Goal: Information Seeking & Learning: Learn about a topic

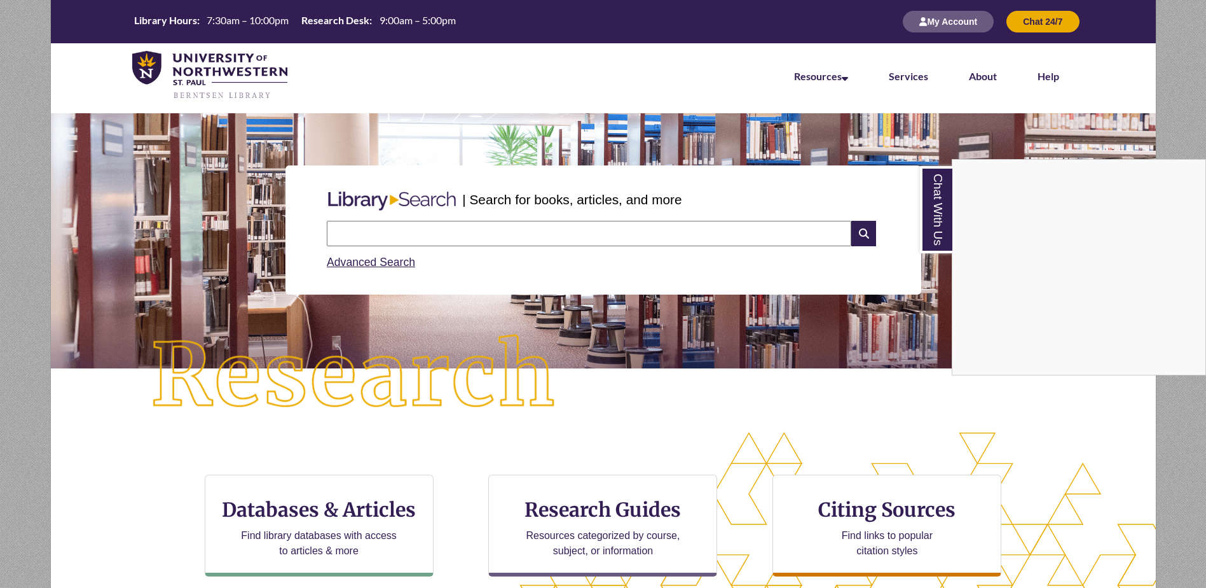
click at [413, 238] on div "Chat With Us" at bounding box center [603, 294] width 1206 height 588
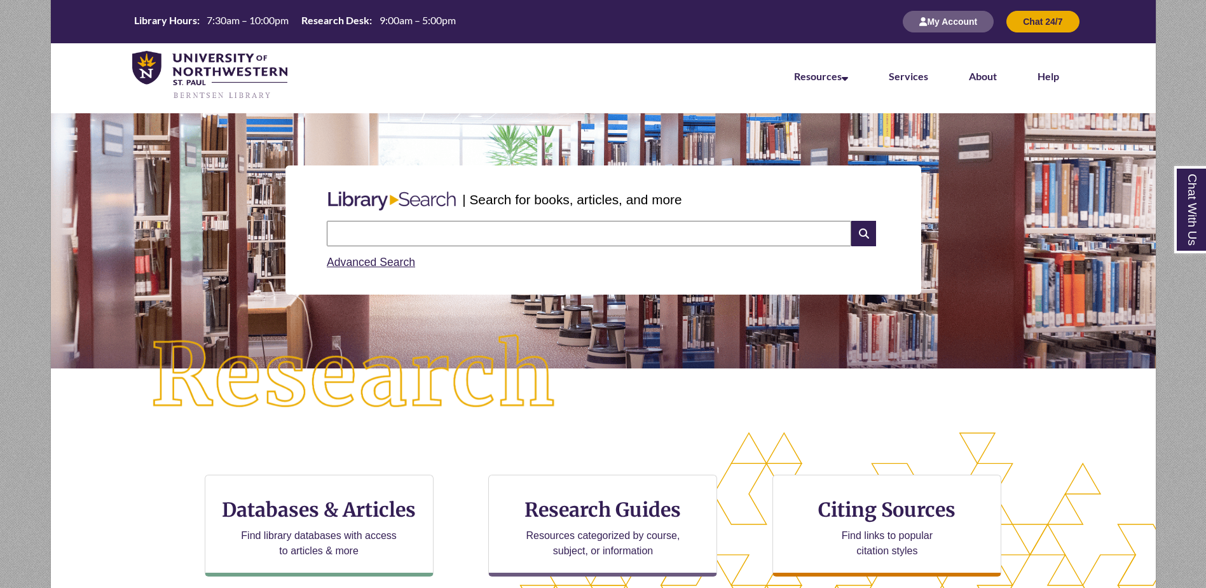
click at [412, 238] on input "text" at bounding box center [589, 233] width 525 height 25
type input "*"
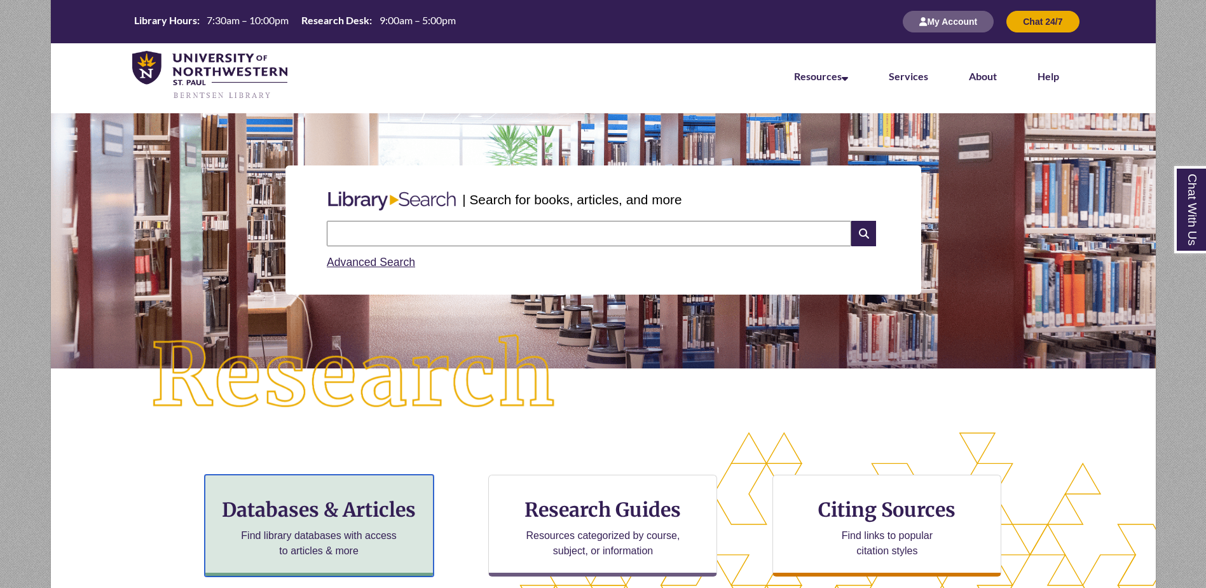
click at [371, 517] on h3 "Databases & Articles" at bounding box center [319, 509] width 207 height 24
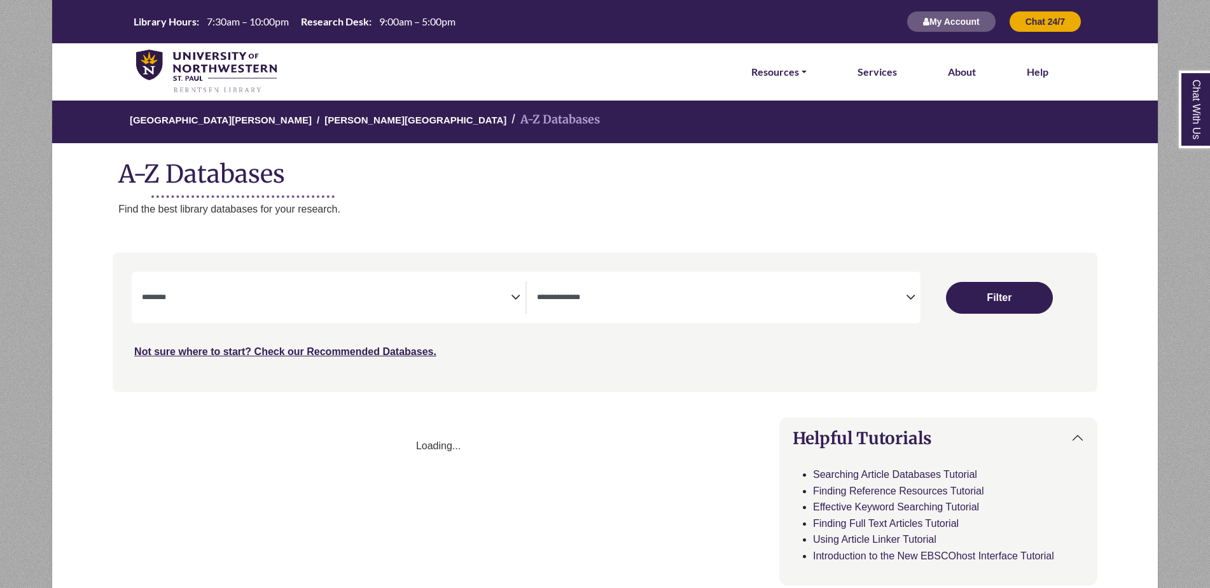
select select "Database Subject Filter"
select select "Database Types Filter"
select select "Database Subject Filter"
select select "Database Types Filter"
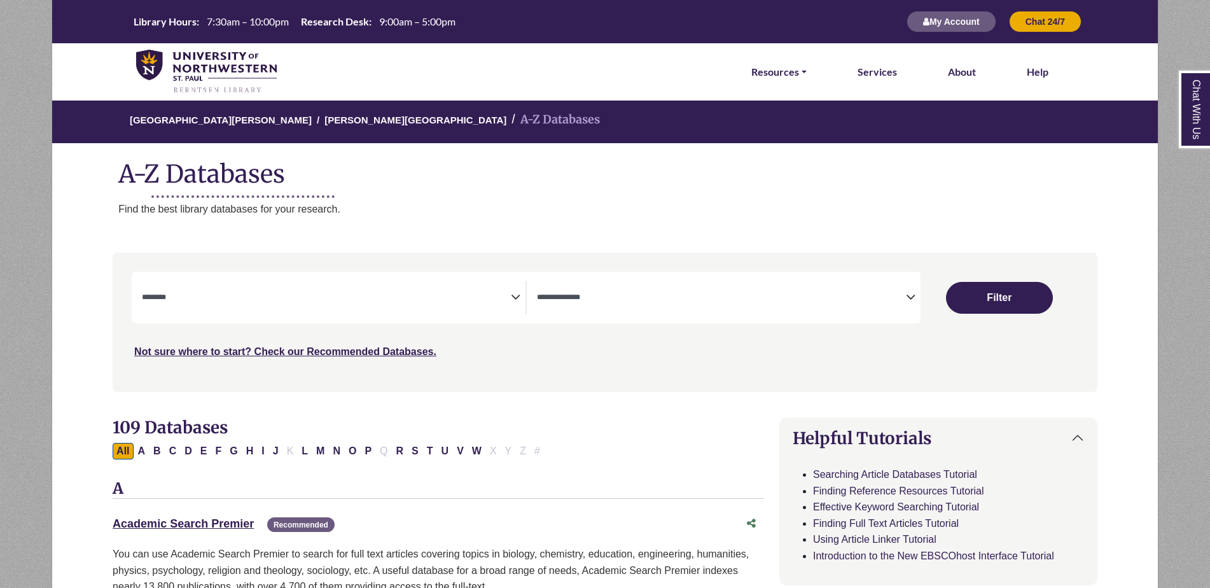
scroll to position [64, 0]
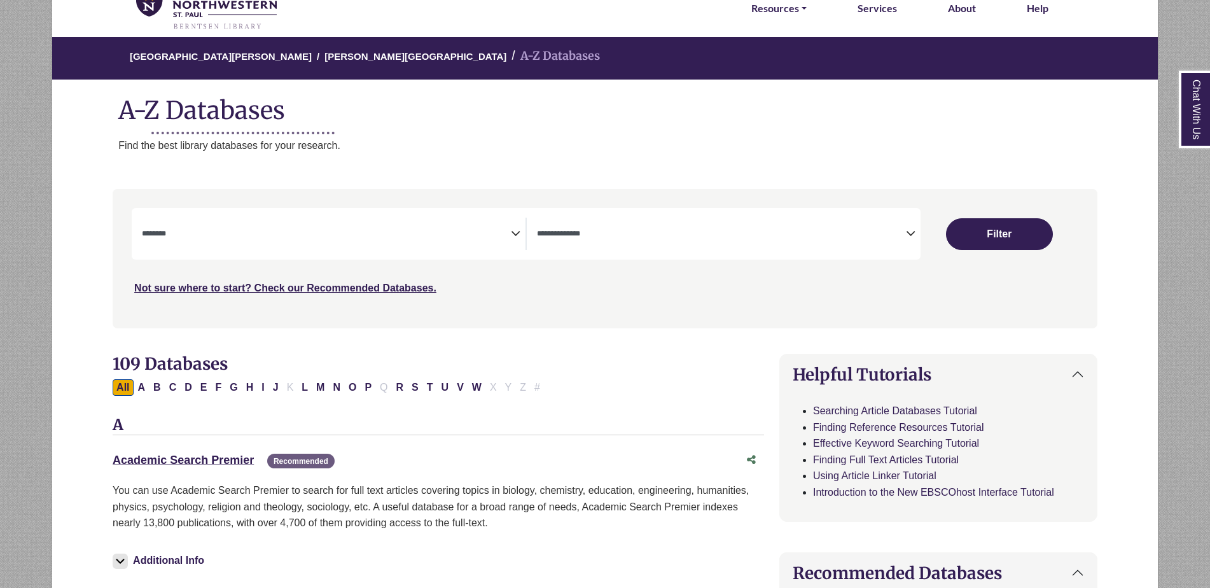
click at [511, 238] on icon "Search filters" at bounding box center [516, 231] width 10 height 19
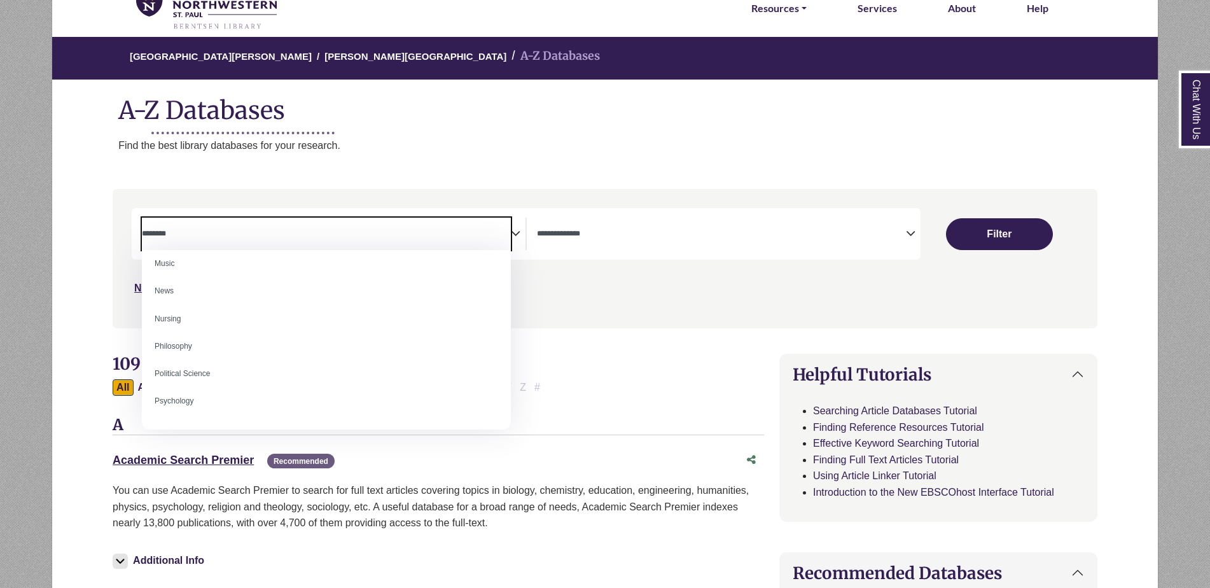
scroll to position [890, 0]
select select "*****"
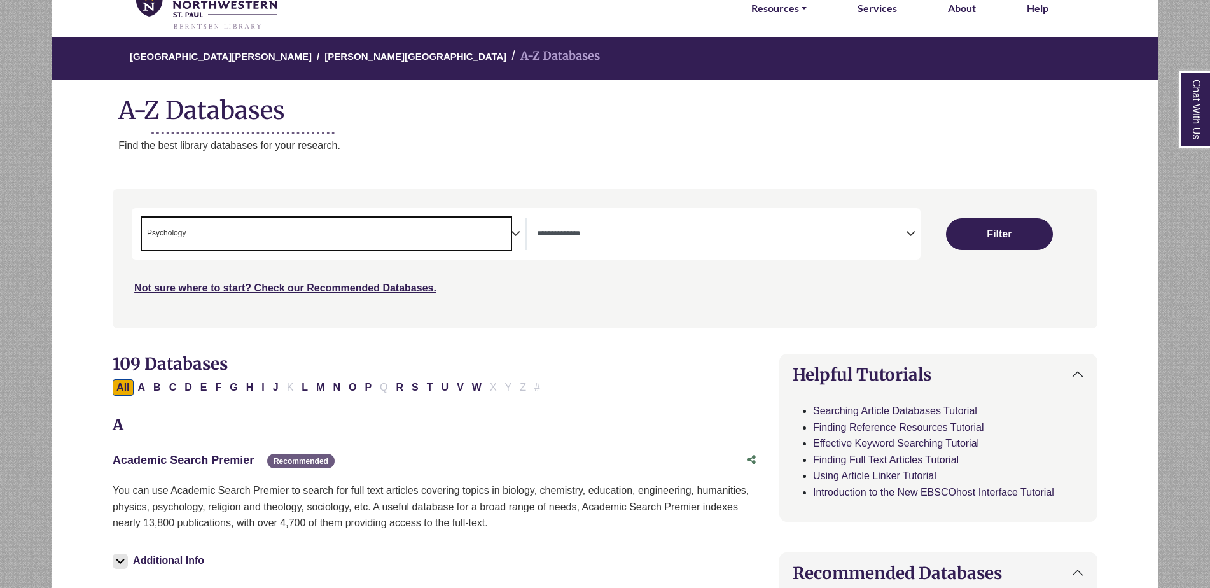
click at [682, 226] on span "Search filters" at bounding box center [721, 233] width 369 height 32
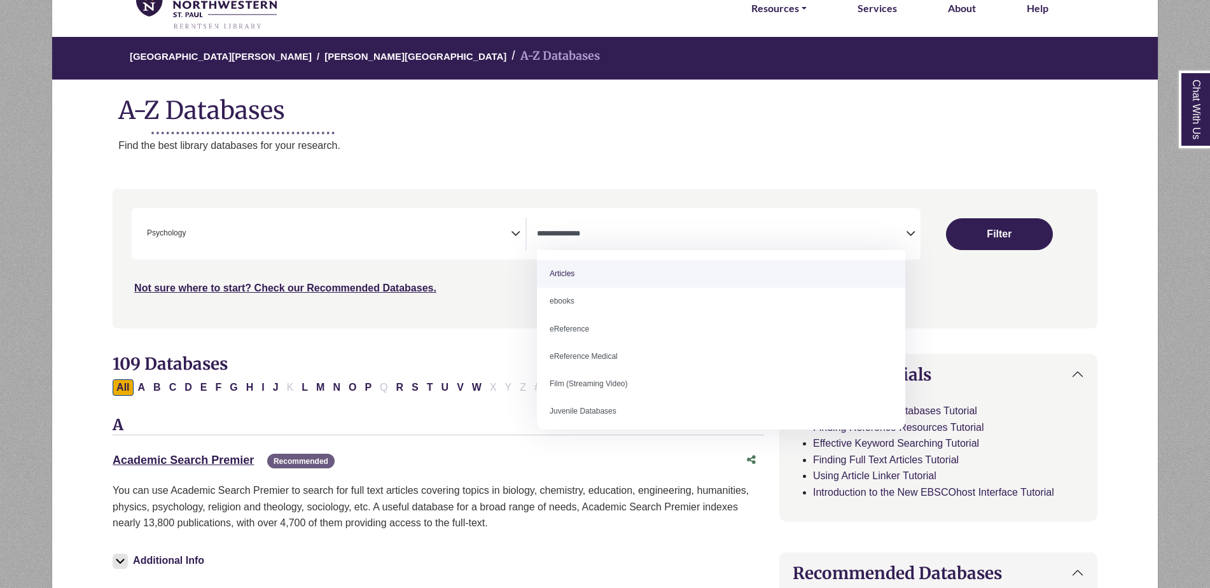
select select "*****"
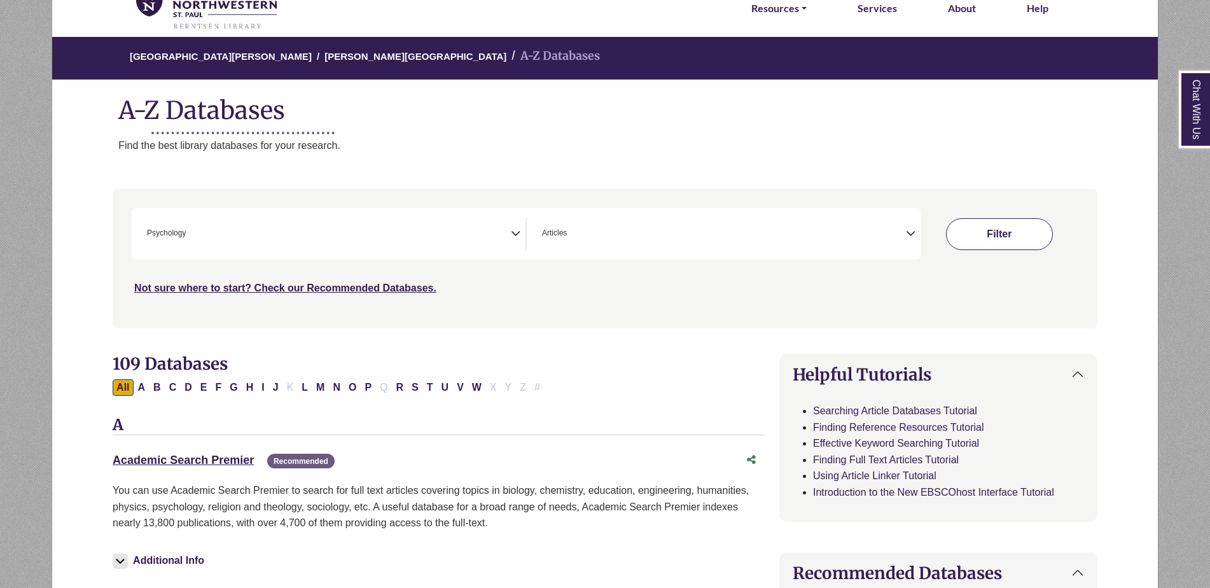
click at [991, 234] on button "Filter" at bounding box center [999, 234] width 107 height 32
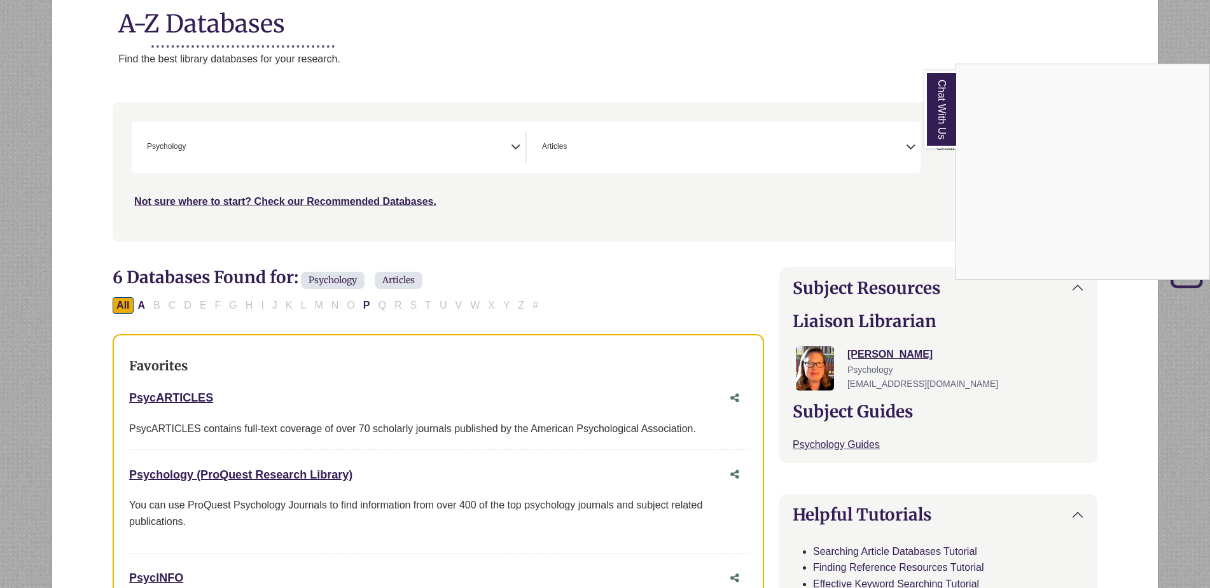
scroll to position [127, 0]
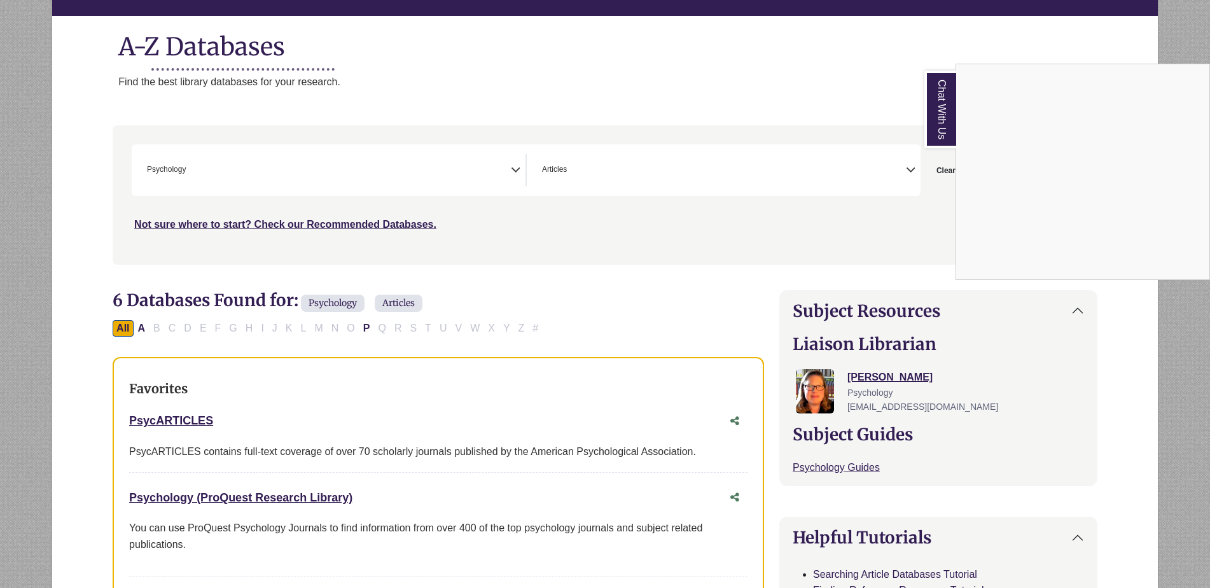
click at [181, 421] on div "Chat With Us" at bounding box center [605, 294] width 1210 height 588
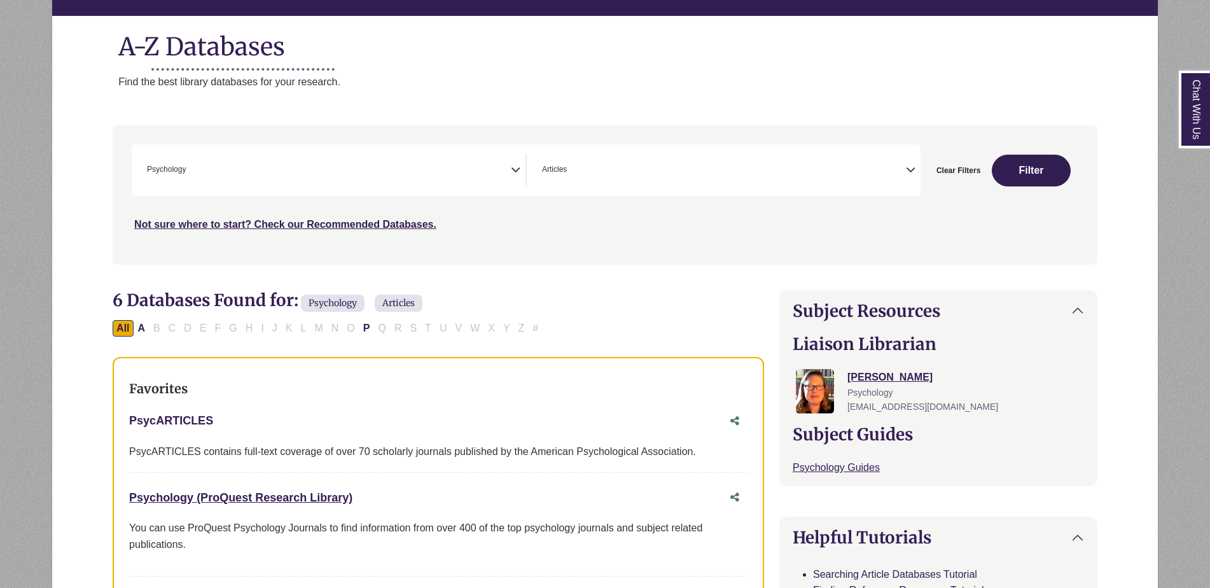
click at [192, 418] on link "PsycARTICLES This link opens in a new window" at bounding box center [171, 420] width 84 height 13
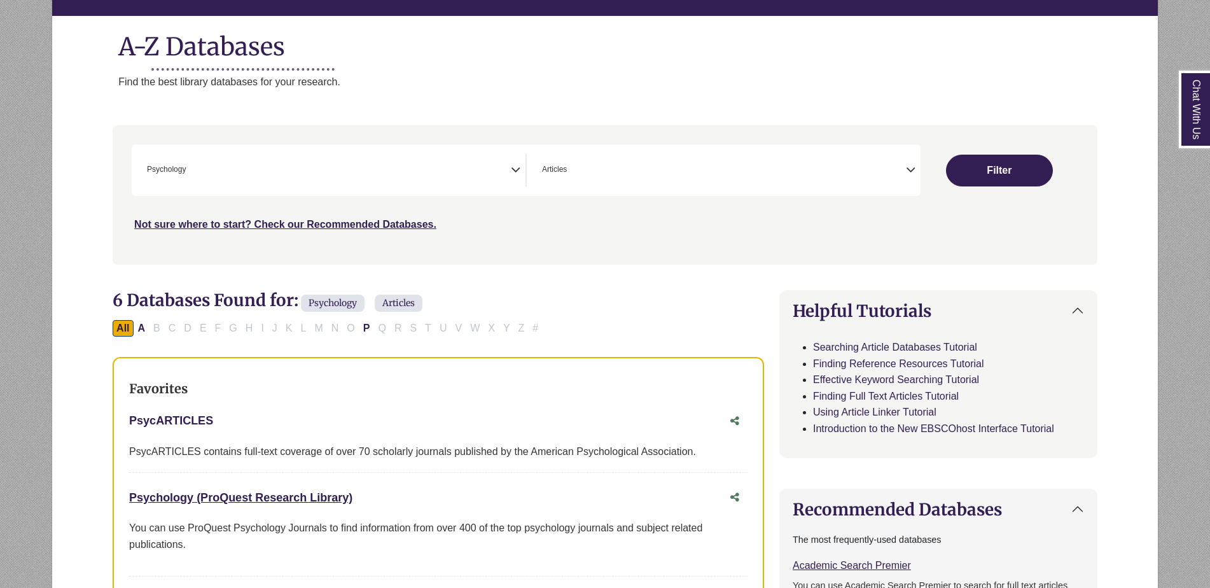
scroll to position [64, 0]
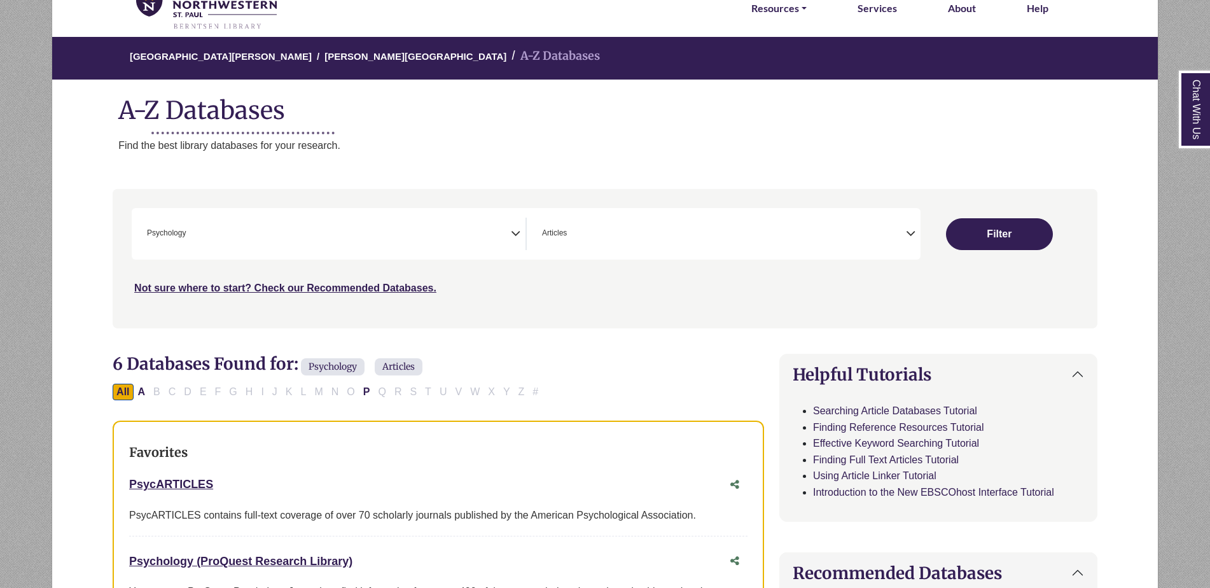
select select "Database Subject Filter"
select select "Database Types Filter"
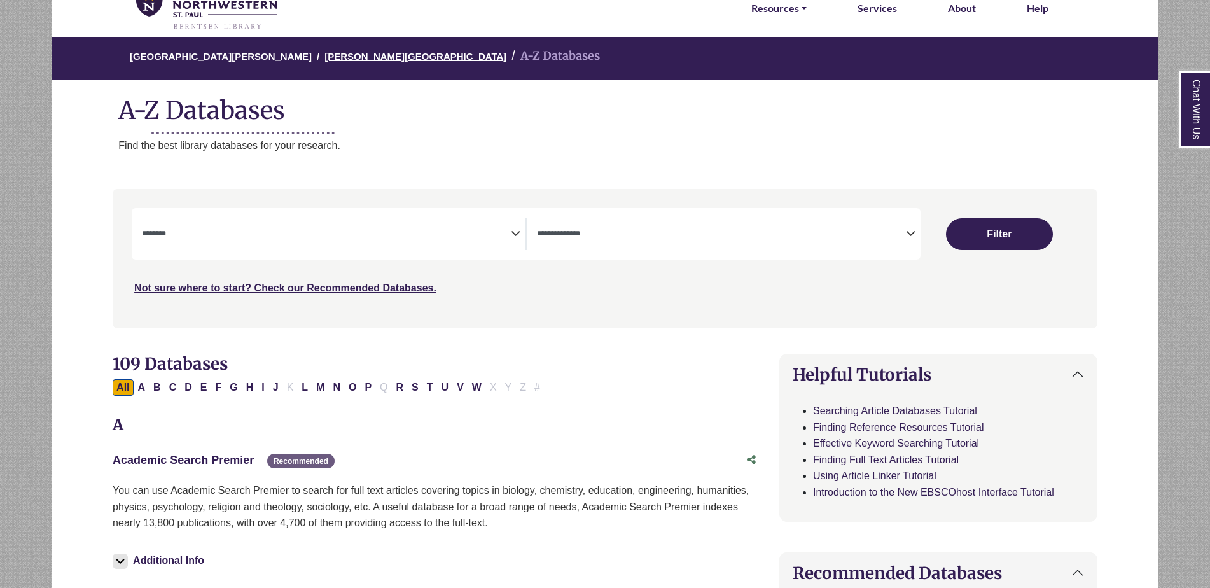
click at [324, 57] on link "[PERSON_NAME][GEOGRAPHIC_DATA]" at bounding box center [415, 55] width 182 height 13
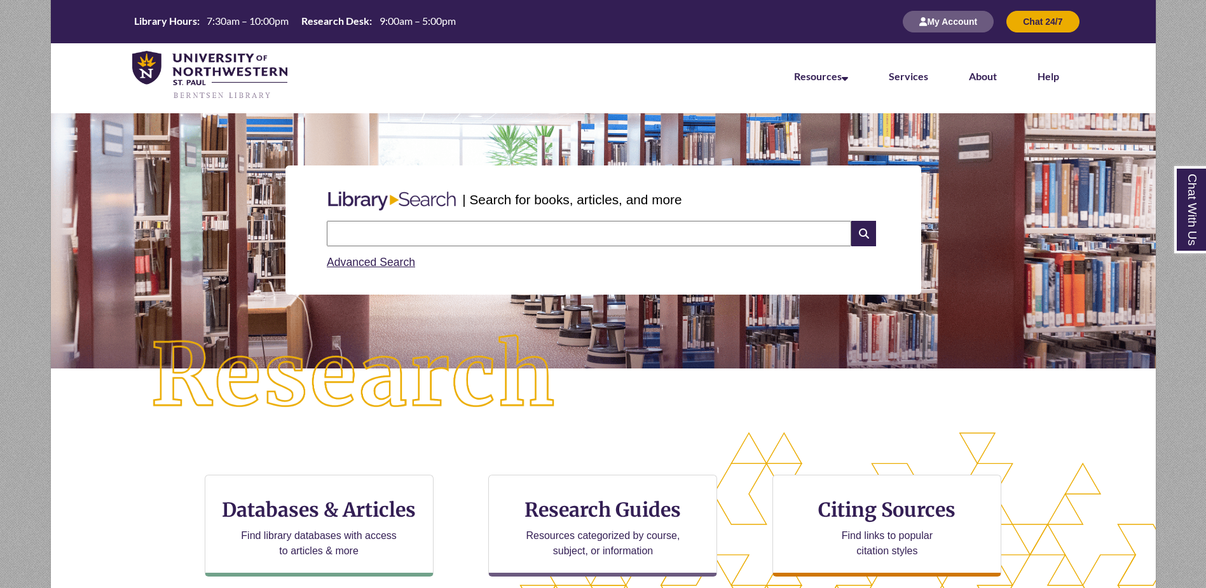
click at [397, 233] on input "text" at bounding box center [589, 233] width 525 height 25
type input "**********"
